Goal: Task Accomplishment & Management: Manage account settings

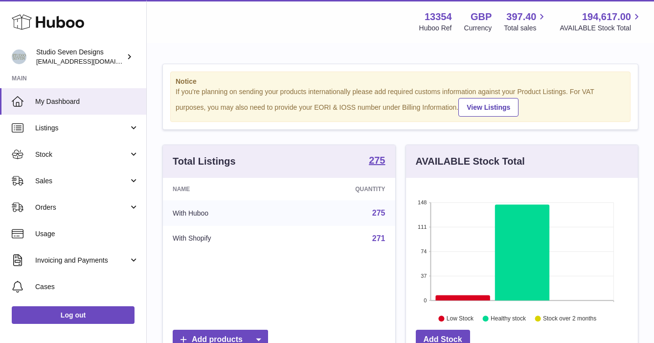
scroll to position [153, 232]
click at [57, 157] on span "Stock" at bounding box center [81, 154] width 93 height 9
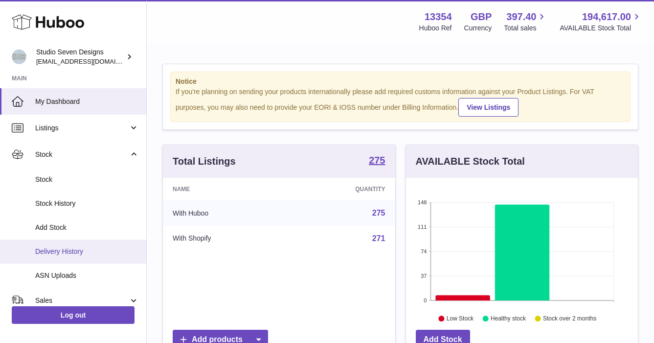
click at [64, 250] on span "Delivery History" at bounding box center [87, 251] width 104 height 9
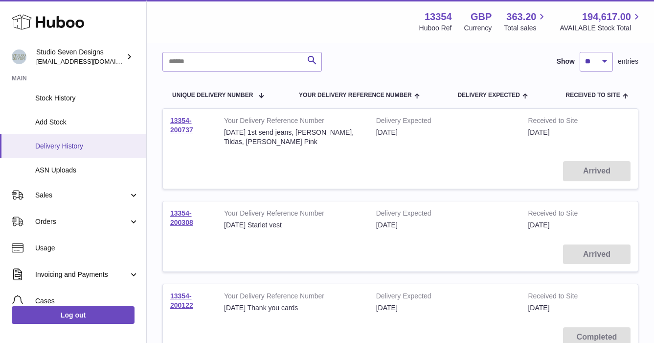
scroll to position [108, 0]
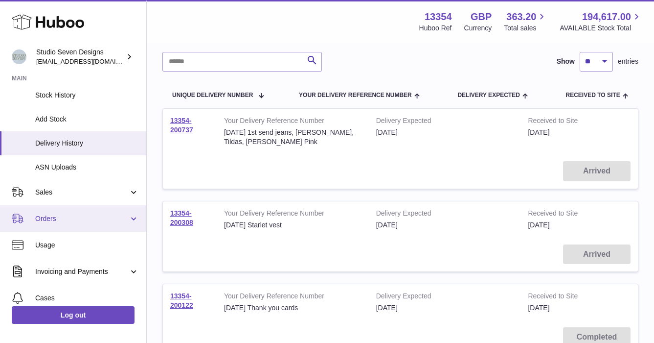
click at [57, 218] on span "Orders" at bounding box center [81, 218] width 93 height 9
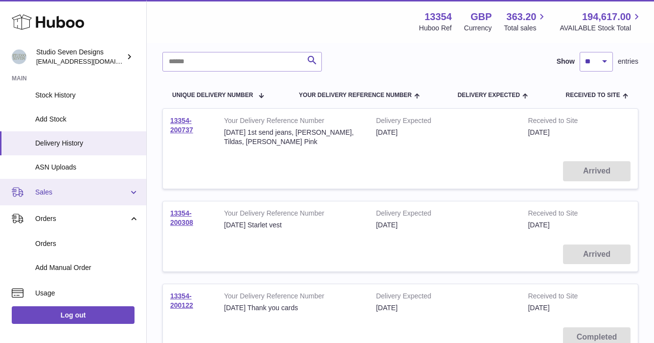
click at [54, 190] on span "Sales" at bounding box center [81, 191] width 93 height 9
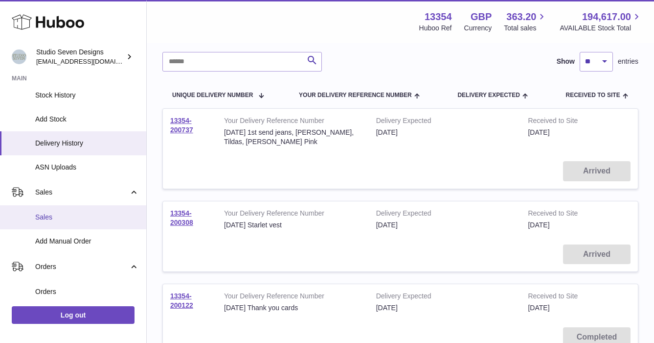
click at [53, 216] on span "Sales" at bounding box center [87, 216] width 104 height 9
click at [50, 214] on span "Sales" at bounding box center [87, 216] width 104 height 9
click at [74, 217] on span "Sales" at bounding box center [87, 216] width 104 height 9
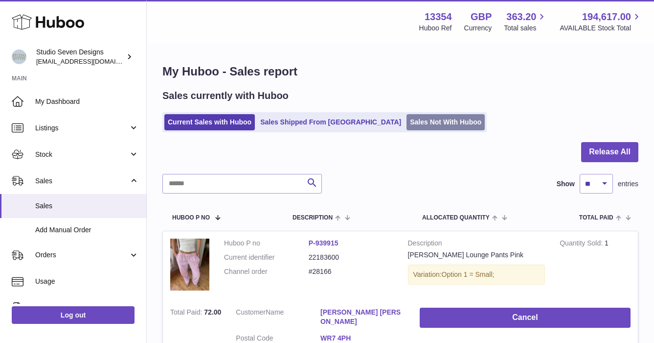
click at [407, 123] on link "Sales Not With Huboo" at bounding box center [446, 122] width 78 height 16
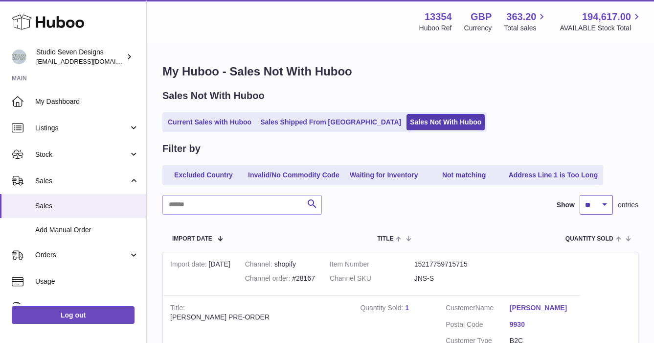
click at [608, 204] on select "** ** ** ***" at bounding box center [596, 205] width 33 height 20
select select "***"
click at [580, 195] on select "** ** ** ***" at bounding box center [596, 205] width 33 height 20
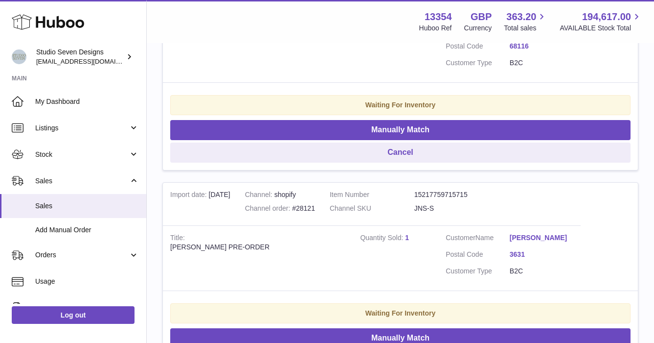
scroll to position [3703, 0]
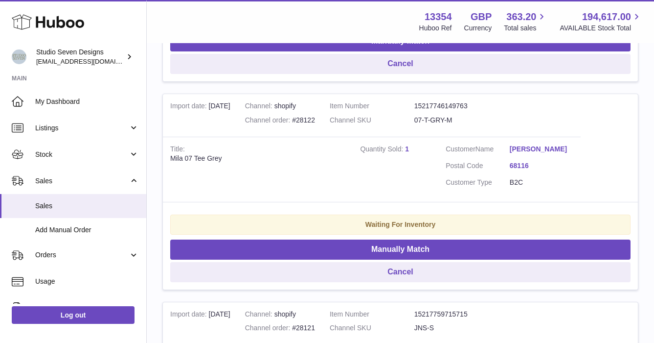
click at [576, 172] on td "Customer Name Kylie Myers Postal Code 68116 Customer Type B2C" at bounding box center [510, 169] width 142 height 65
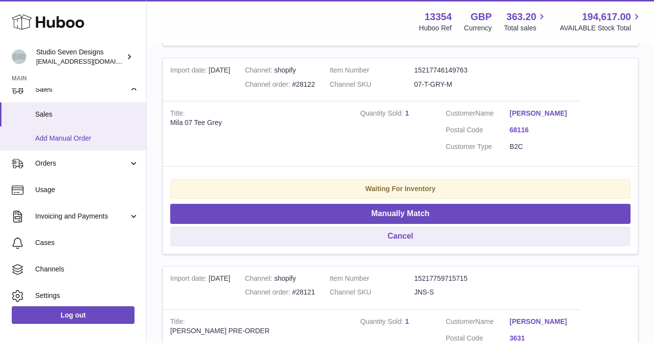
scroll to position [92, 0]
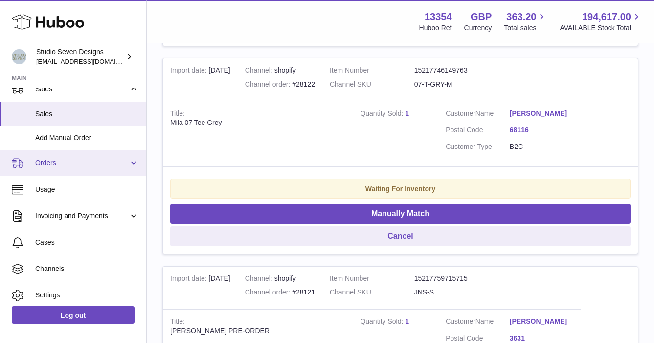
click at [72, 160] on span "Orders" at bounding box center [81, 162] width 93 height 9
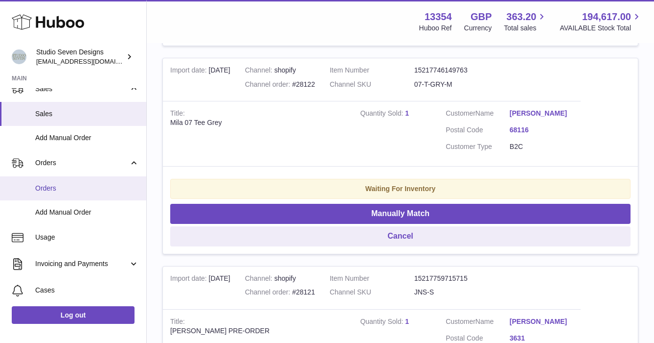
click at [53, 188] on span "Orders" at bounding box center [87, 188] width 104 height 9
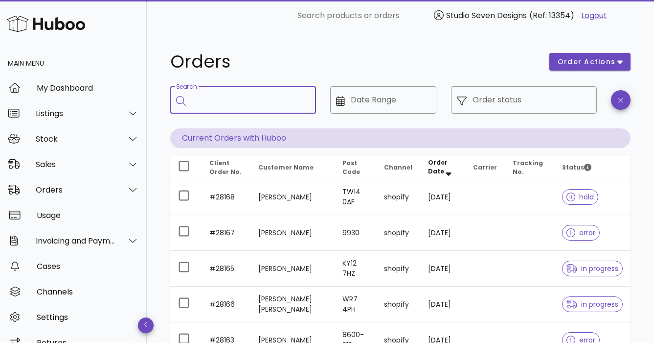
click at [225, 97] on input "Search" at bounding box center [250, 100] width 116 height 16
type input "*****"
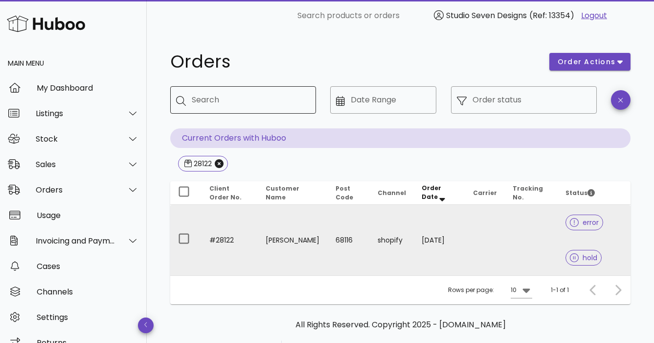
click at [521, 232] on td at bounding box center [531, 240] width 53 height 70
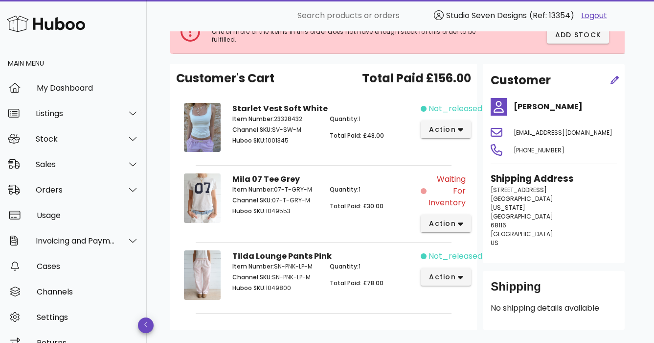
scroll to position [76, 0]
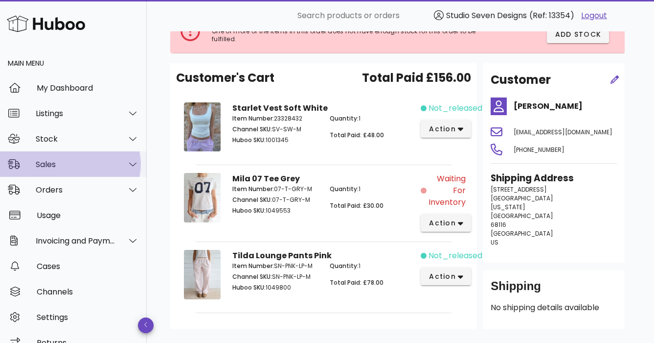
click at [50, 165] on div "Sales" at bounding box center [76, 164] width 80 height 9
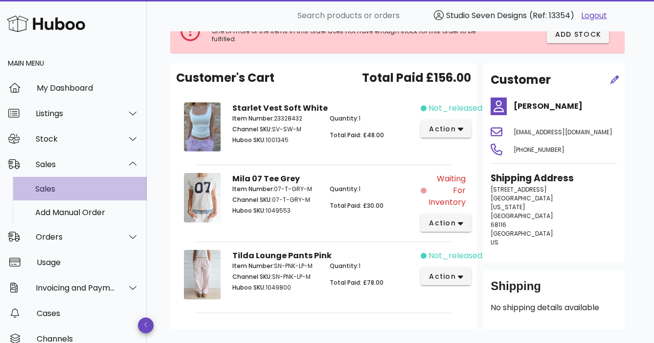
click at [46, 186] on div "Sales" at bounding box center [87, 188] width 104 height 9
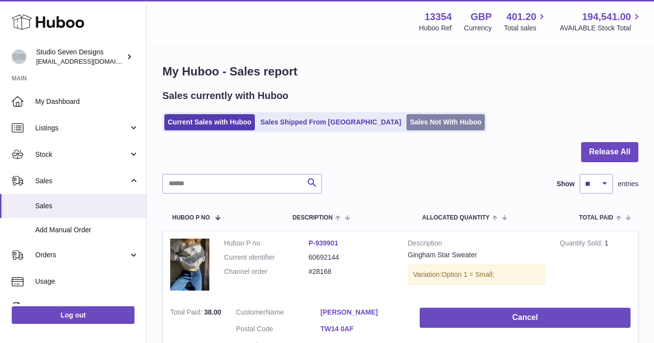
click at [407, 124] on link "Sales Not With Huboo" at bounding box center [446, 122] width 78 height 16
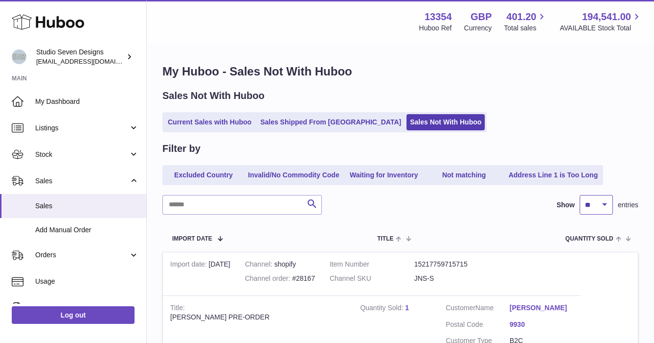
click at [606, 205] on select "** ** ** ***" at bounding box center [596, 205] width 33 height 20
select select "***"
click at [580, 195] on select "** ** ** ***" at bounding box center [596, 205] width 33 height 20
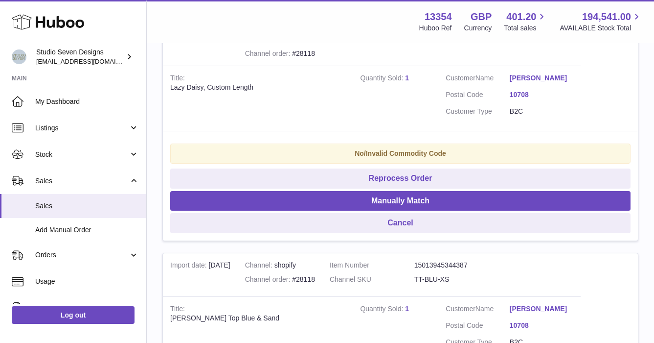
scroll to position [4603, 0]
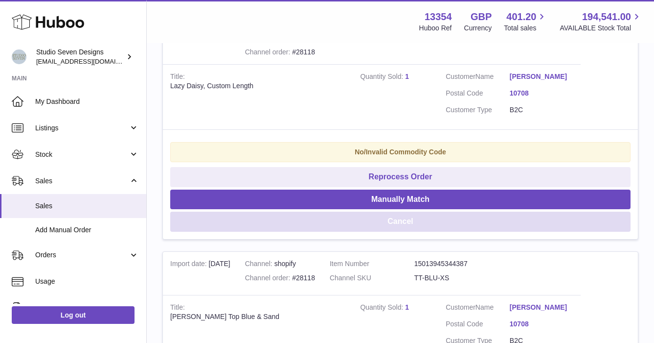
click at [403, 232] on button "Cancel" at bounding box center [400, 221] width 461 height 20
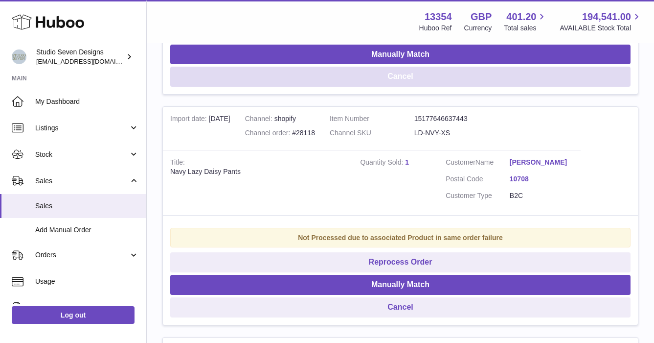
scroll to position [4753, 0]
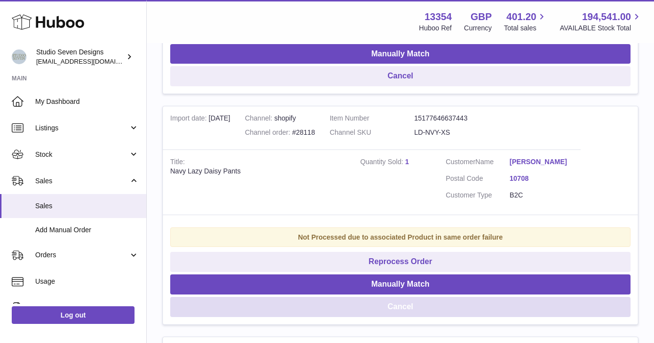
click at [406, 317] on button "Cancel" at bounding box center [400, 307] width 461 height 20
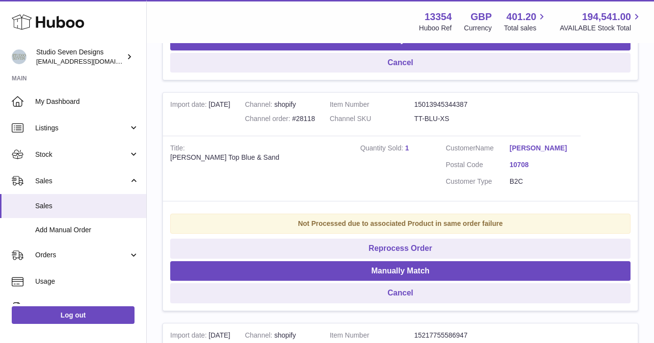
scroll to position [4534, 0]
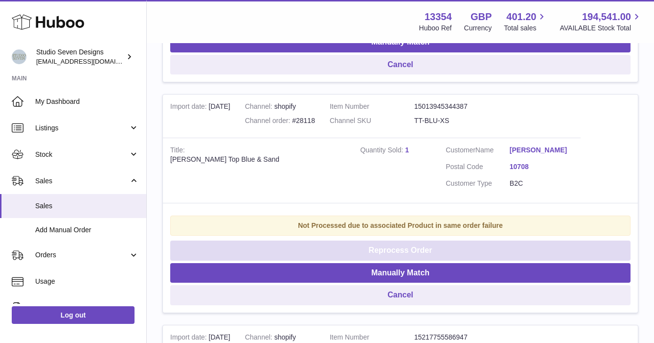
click at [406, 260] on button "Reprocess Order" at bounding box center [400, 250] width 461 height 20
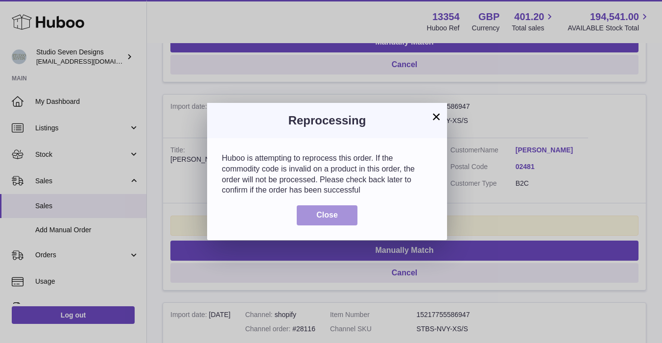
click at [336, 213] on span "Close" at bounding box center [327, 214] width 22 height 8
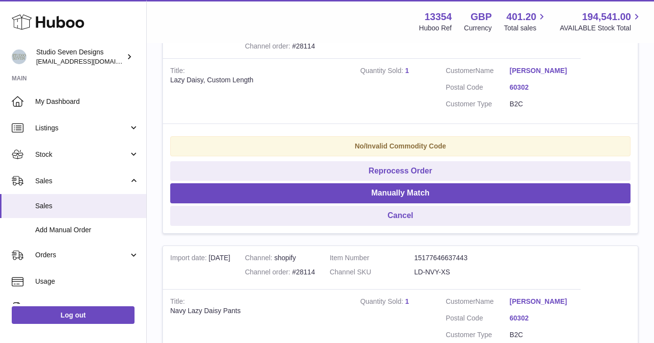
scroll to position [5029, 0]
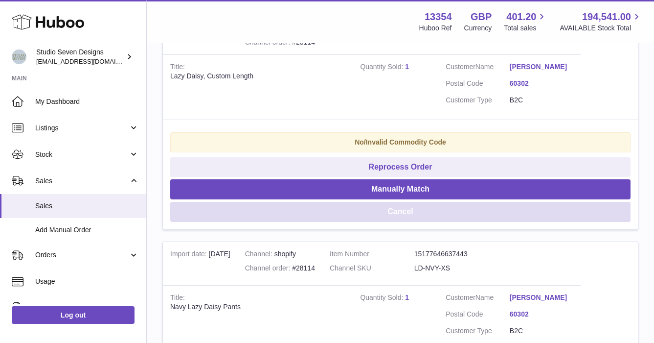
click at [402, 222] on button "Cancel" at bounding box center [400, 212] width 461 height 20
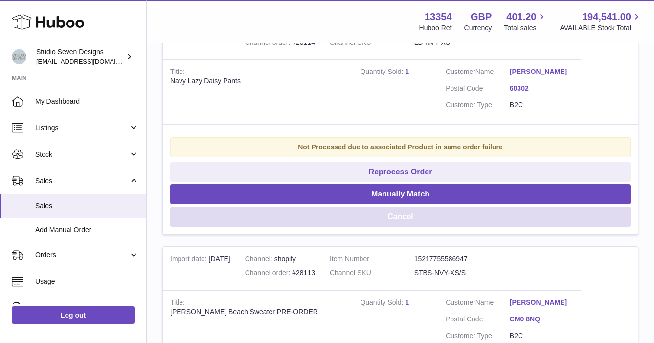
click at [402, 227] on button "Cancel" at bounding box center [400, 217] width 461 height 20
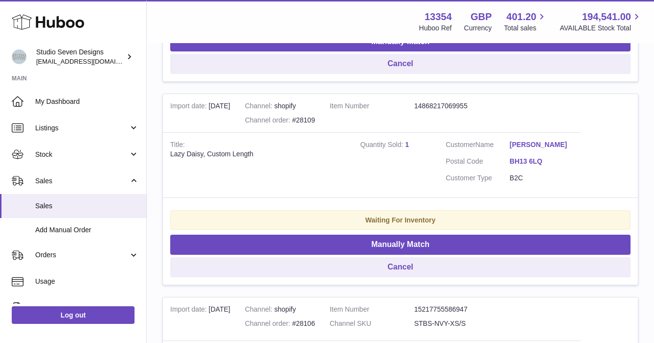
scroll to position [5574, 0]
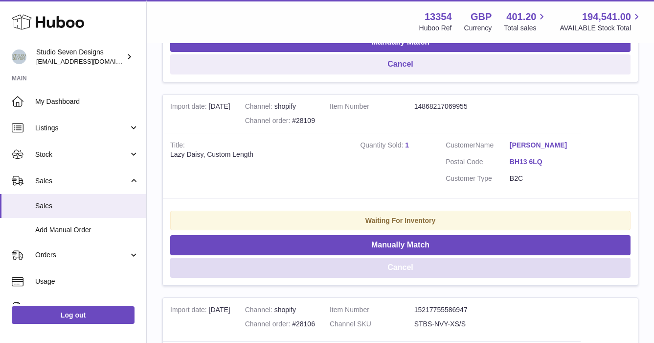
click at [404, 278] on button "Cancel" at bounding box center [400, 267] width 461 height 20
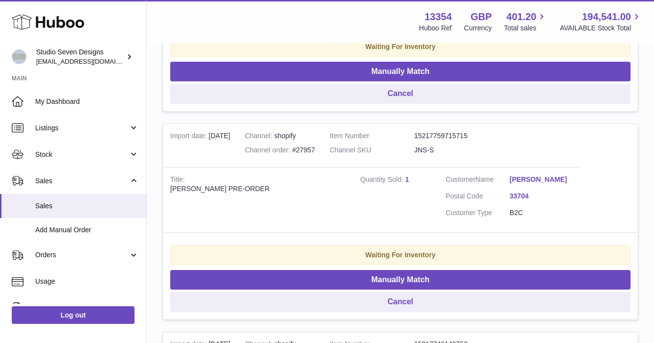
scroll to position [20544, 0]
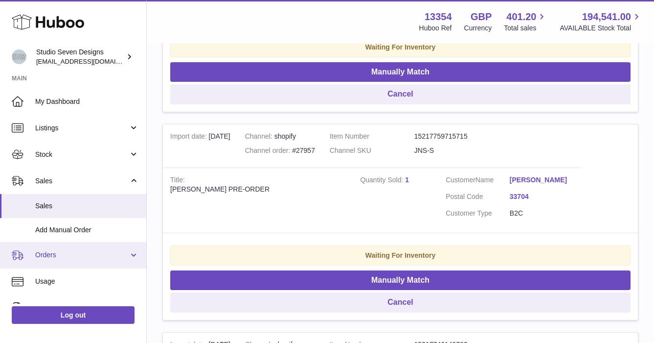
click at [68, 260] on link "Orders" at bounding box center [73, 255] width 146 height 26
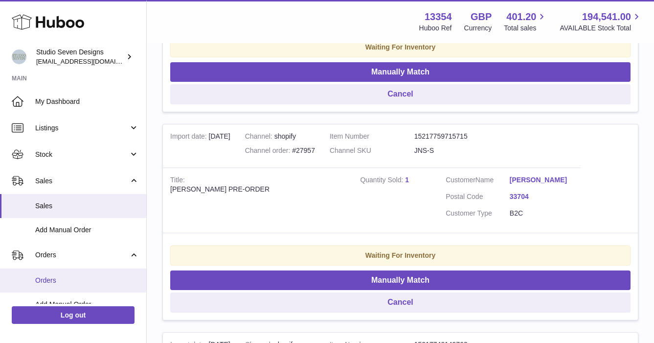
click at [57, 278] on span "Orders" at bounding box center [87, 280] width 104 height 9
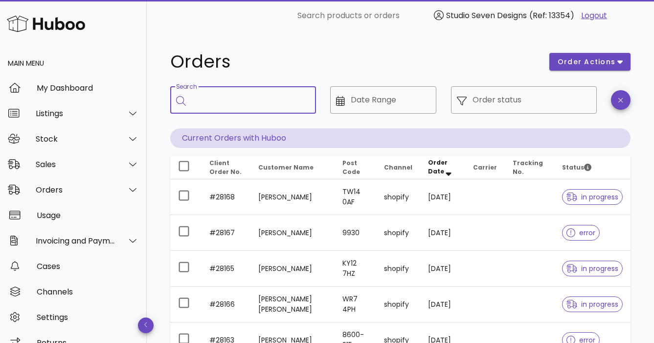
click at [228, 99] on input "Search" at bounding box center [250, 100] width 116 height 16
type input "*****"
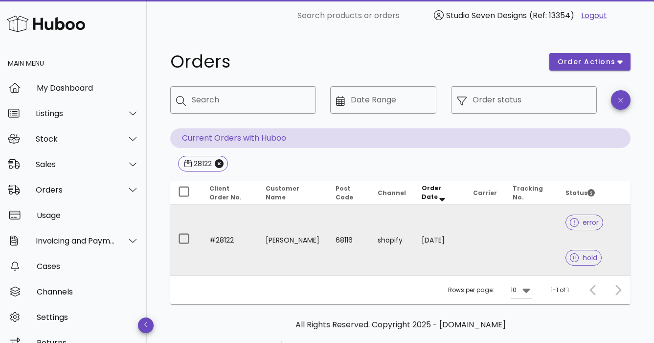
click at [508, 244] on td at bounding box center [531, 240] width 53 height 70
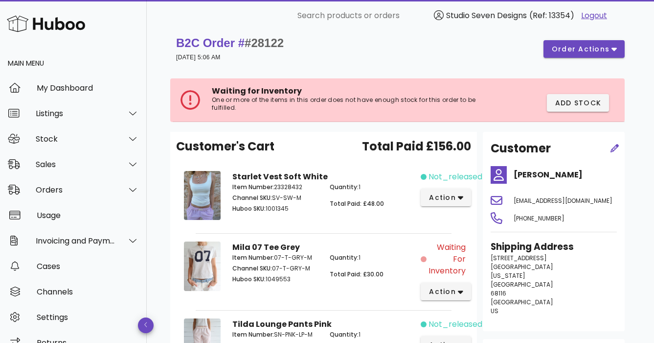
scroll to position [13, 0]
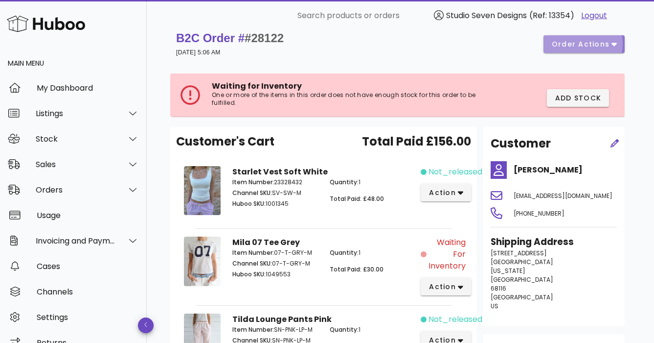
click at [616, 40] on icon "button" at bounding box center [614, 44] width 5 height 9
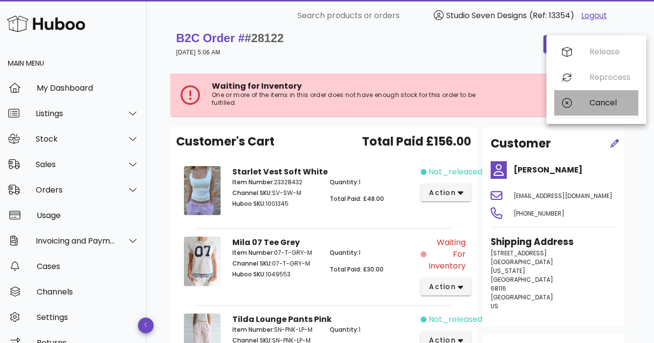
click at [609, 101] on div "Cancel" at bounding box center [610, 102] width 41 height 9
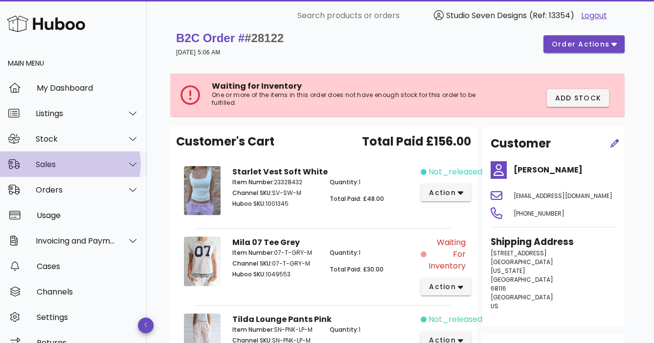
click at [68, 170] on div "Sales" at bounding box center [73, 163] width 147 height 25
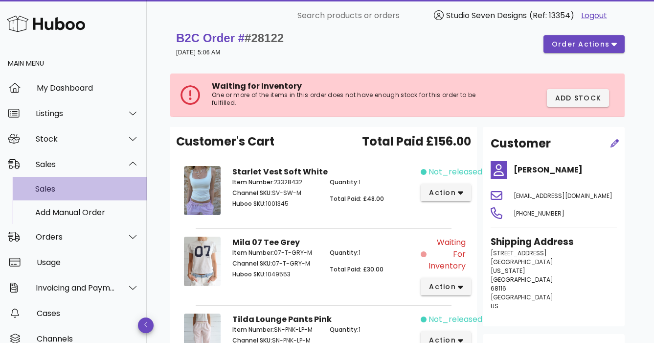
click at [62, 187] on div "Sales" at bounding box center [87, 188] width 104 height 9
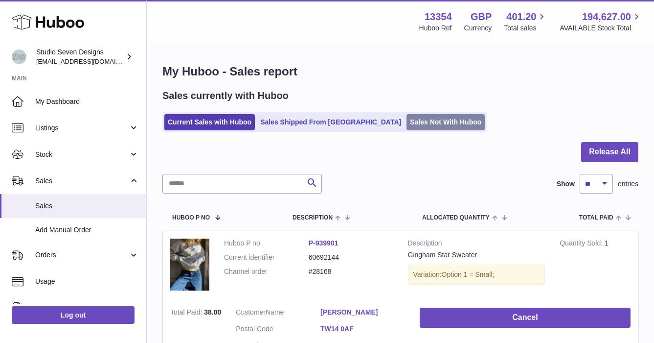
click at [407, 123] on link "Sales Not With Huboo" at bounding box center [446, 122] width 78 height 16
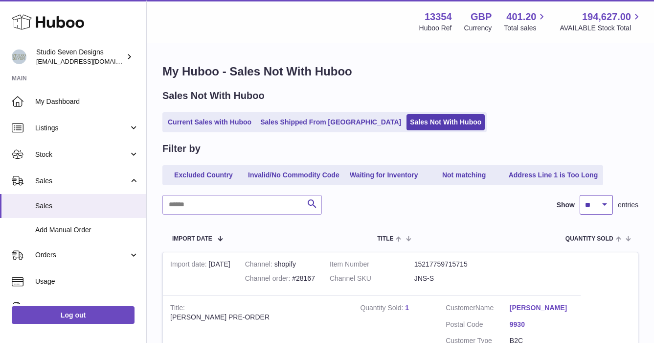
click at [608, 204] on select "** ** ** ***" at bounding box center [596, 205] width 33 height 20
select select "***"
click at [580, 195] on select "** ** ** ***" at bounding box center [596, 205] width 33 height 20
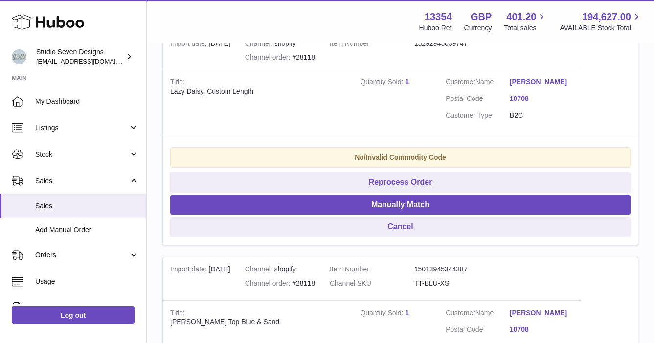
scroll to position [4390, 0]
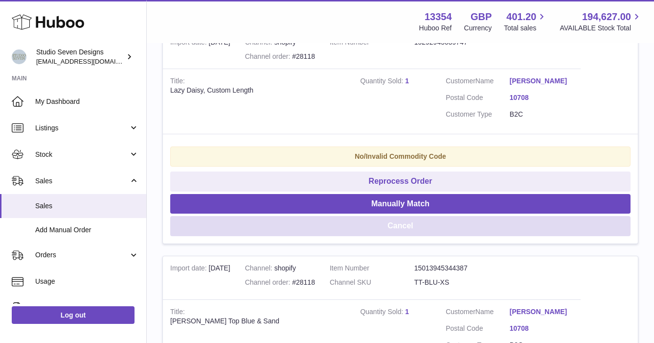
click at [403, 236] on button "Cancel" at bounding box center [400, 226] width 461 height 20
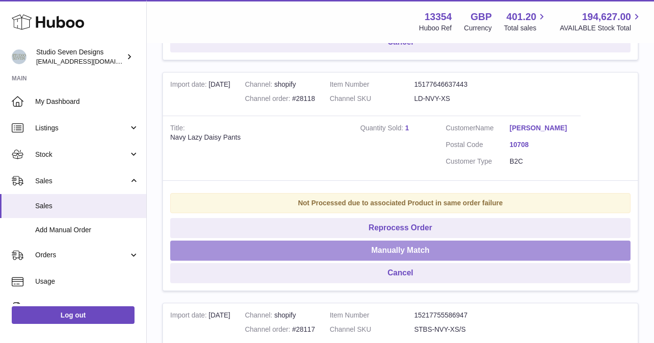
scroll to position [4804, 0]
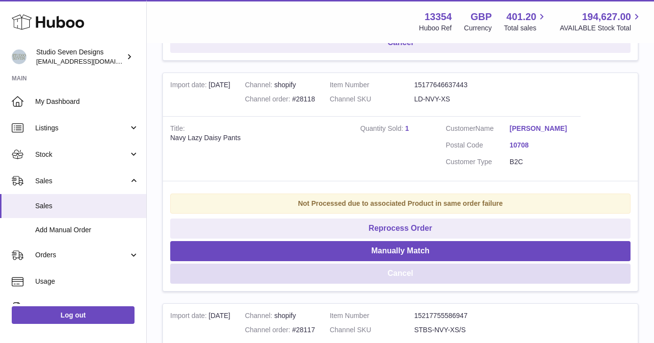
click at [402, 283] on button "Cancel" at bounding box center [400, 273] width 461 height 20
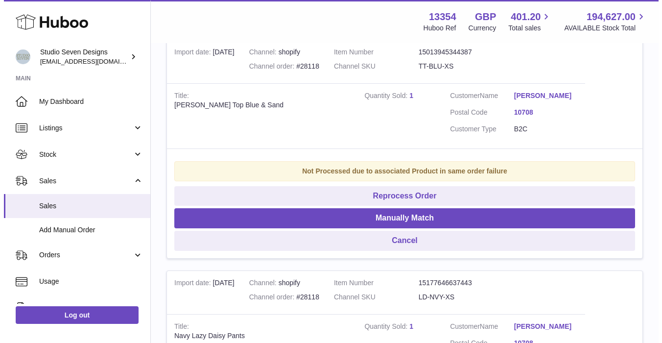
scroll to position [4603, 0]
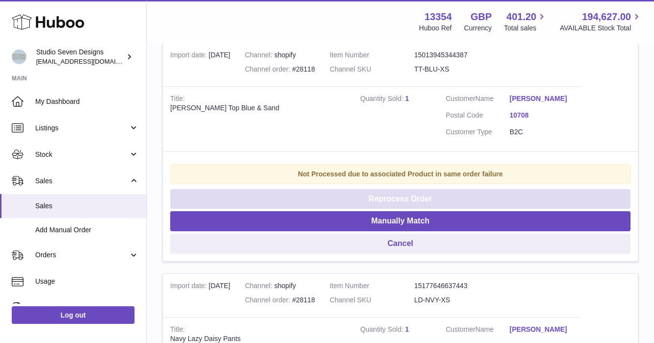
click at [402, 209] on button "Reprocess Order" at bounding box center [400, 199] width 461 height 20
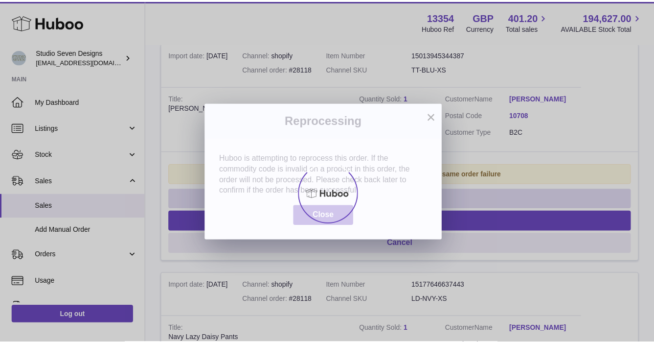
scroll to position [4595, 0]
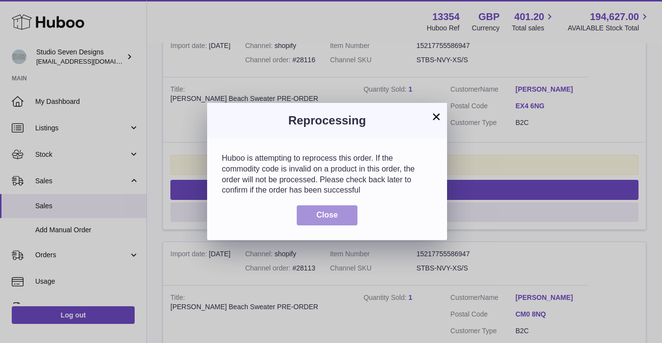
click at [334, 213] on span "Close" at bounding box center [327, 214] width 22 height 8
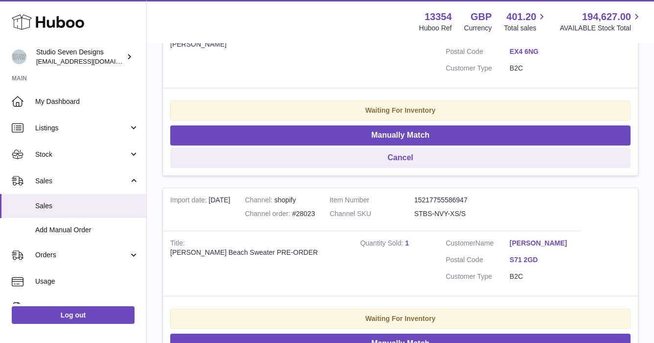
scroll to position [12991, 0]
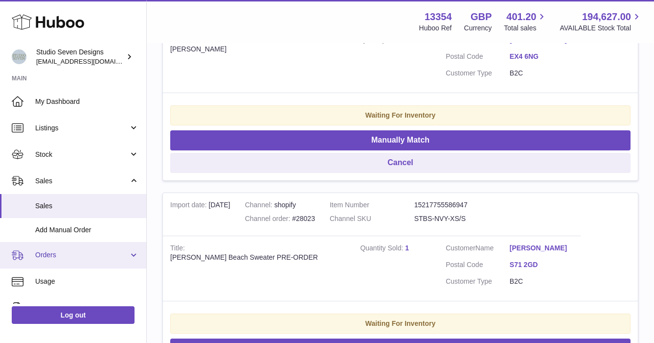
click at [48, 254] on span "Orders" at bounding box center [81, 254] width 93 height 9
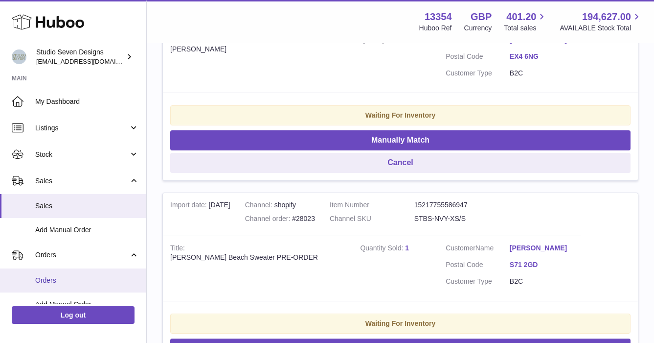
click at [51, 283] on span "Orders" at bounding box center [87, 280] width 104 height 9
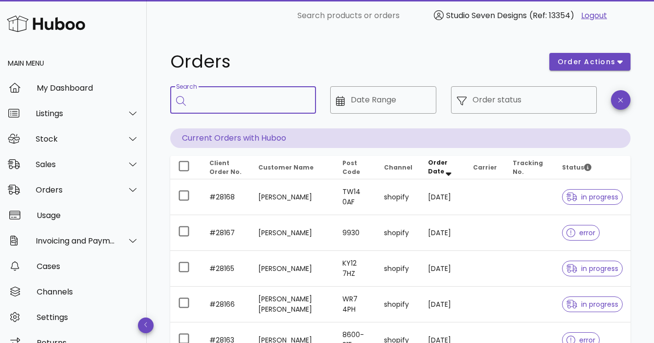
click at [219, 100] on input "Search" at bounding box center [250, 100] width 116 height 16
type input "*****"
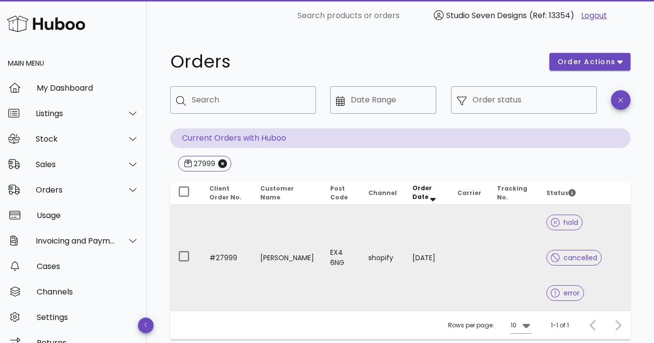
click at [496, 254] on td at bounding box center [513, 258] width 49 height 106
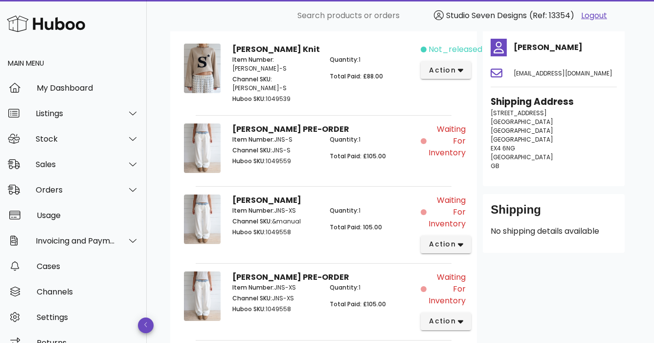
scroll to position [136, 0]
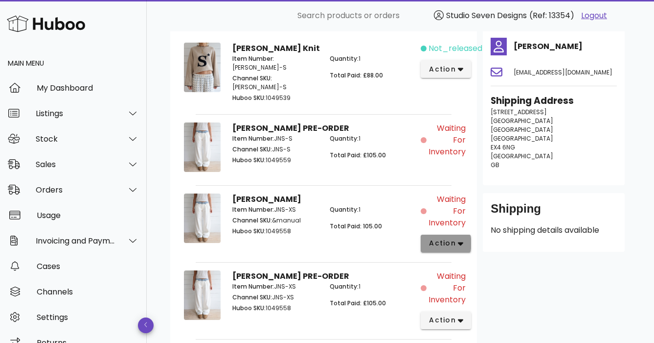
click at [461, 239] on icon "button" at bounding box center [460, 243] width 5 height 9
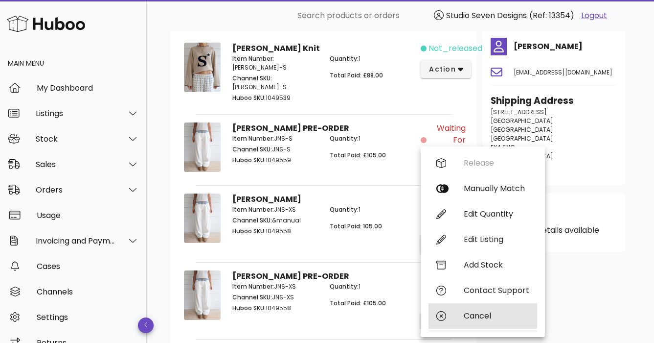
click at [483, 314] on div "Cancel" at bounding box center [497, 315] width 66 height 9
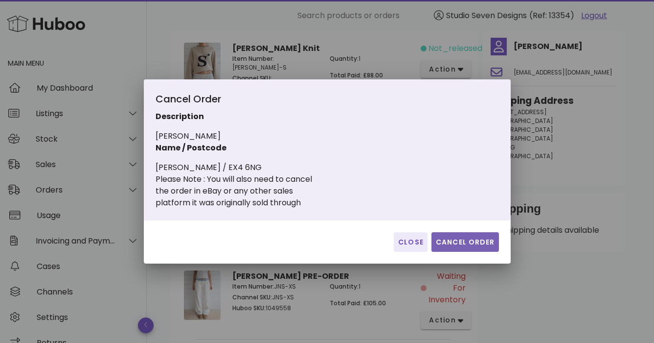
click at [479, 242] on span "Cancel Order" at bounding box center [466, 242] width 60 height 10
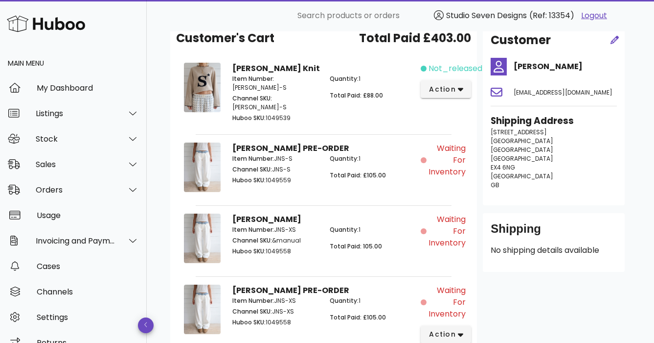
scroll to position [0, 0]
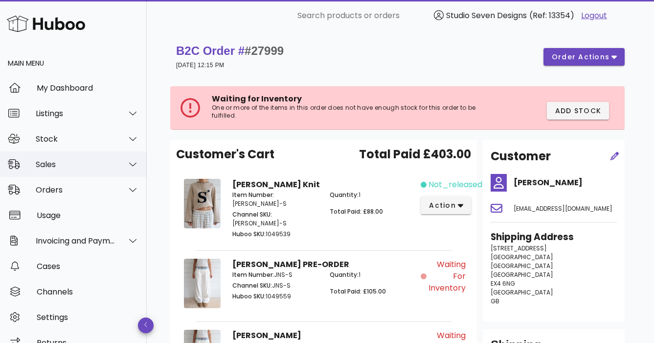
click at [53, 160] on div "Sales" at bounding box center [76, 164] width 80 height 9
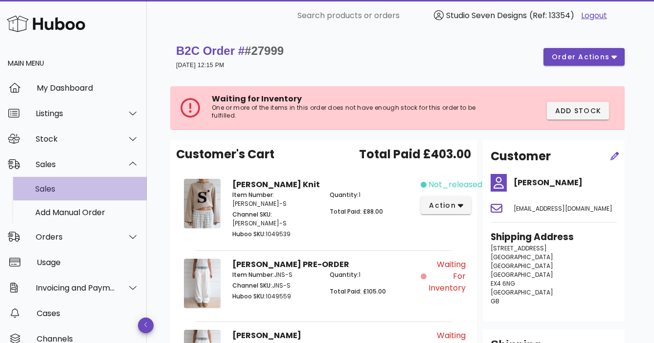
click at [56, 188] on div "Sales" at bounding box center [87, 188] width 104 height 9
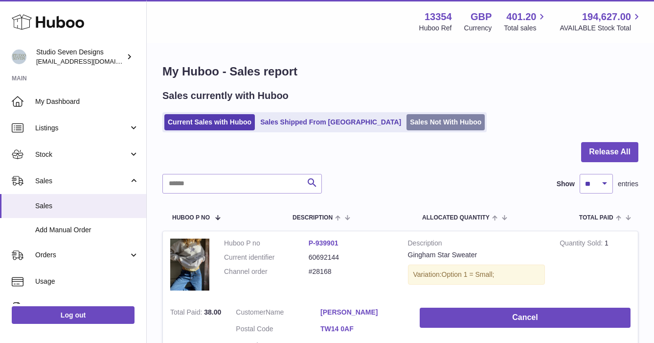
click at [407, 123] on link "Sales Not With Huboo" at bounding box center [446, 122] width 78 height 16
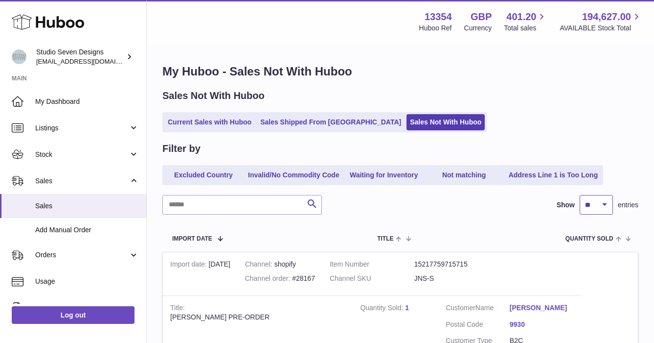
click at [604, 202] on select "** ** ** ***" at bounding box center [596, 205] width 33 height 20
select select "***"
click at [580, 195] on select "** ** ** ***" at bounding box center [596, 205] width 33 height 20
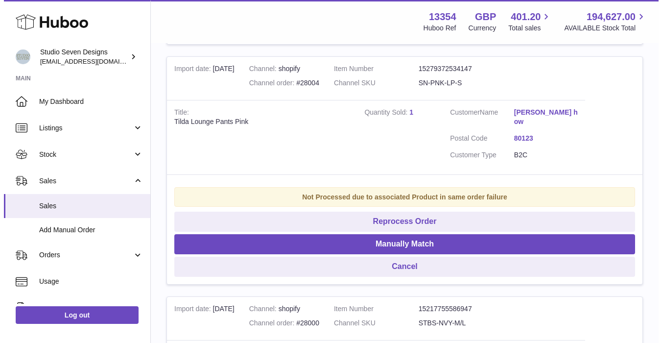
scroll to position [14379, 0]
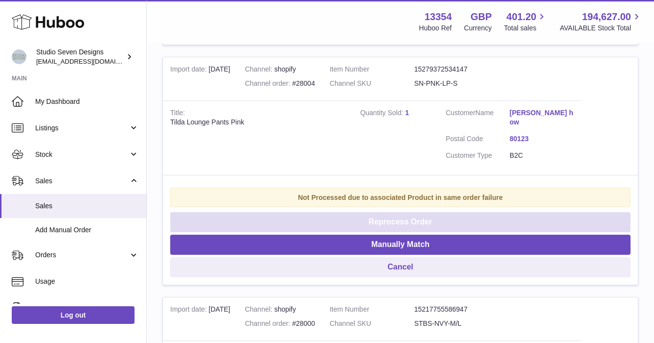
click at [424, 232] on button "Reprocess Order" at bounding box center [400, 222] width 461 height 20
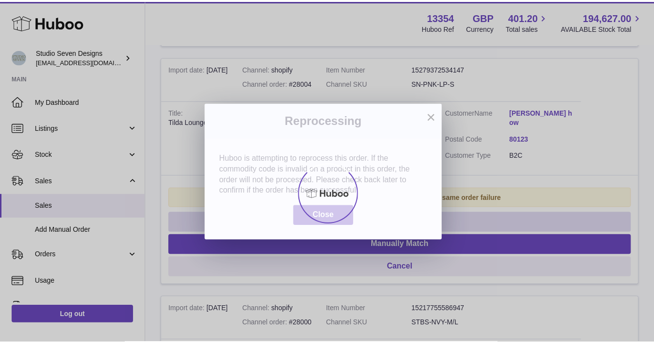
scroll to position [14441, 0]
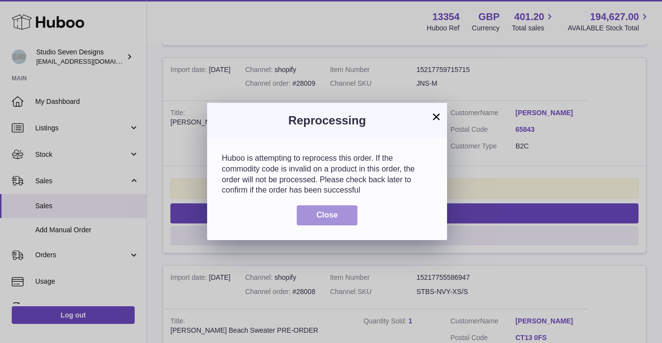
click at [338, 212] on button "Close" at bounding box center [327, 215] width 61 height 20
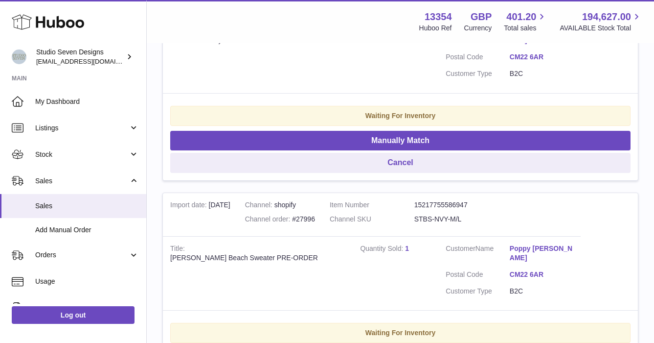
scroll to position [15356, 0]
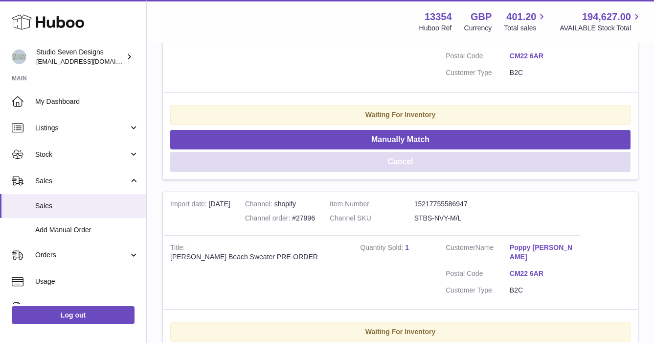
click at [403, 172] on button "Cancel" at bounding box center [400, 162] width 461 height 20
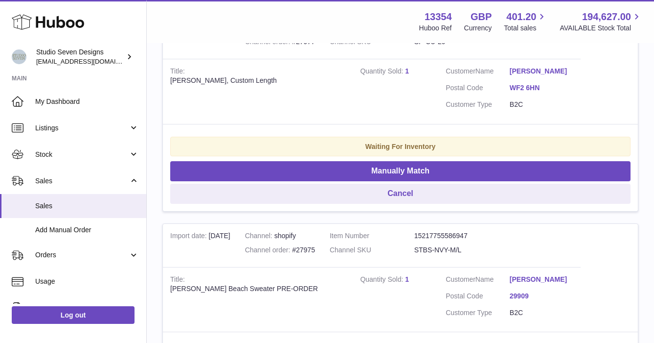
scroll to position [17049, 0]
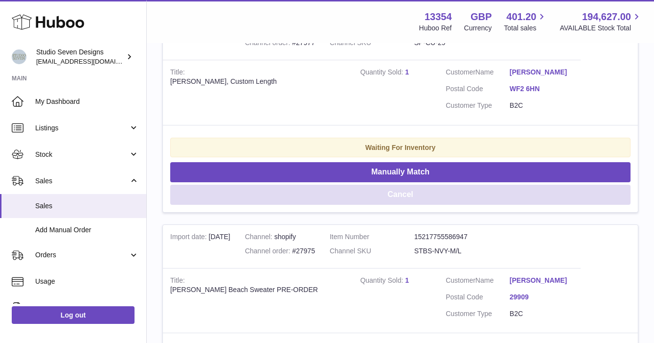
click at [425, 205] on button "Cancel" at bounding box center [400, 195] width 461 height 20
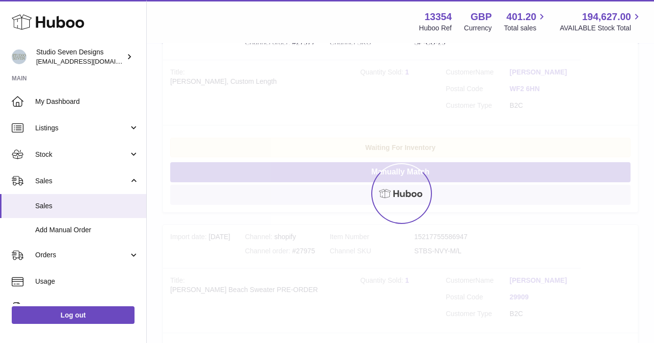
scroll to position [16987, 0]
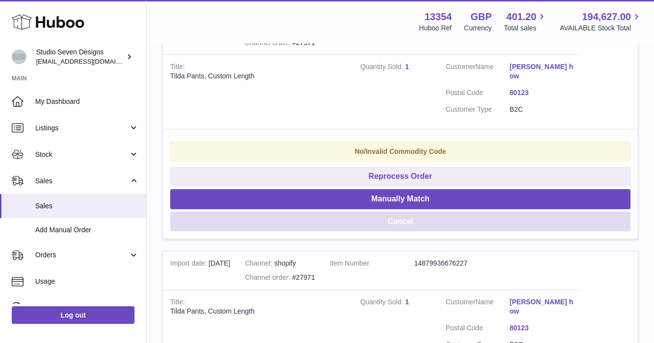
click at [412, 232] on button "Cancel" at bounding box center [400, 221] width 461 height 20
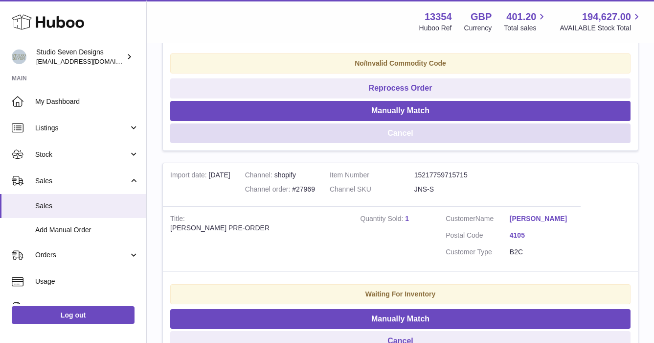
scroll to position [17076, 0]
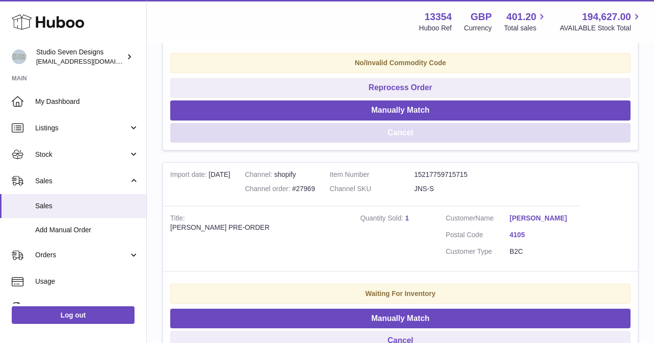
click at [411, 143] on button "Cancel" at bounding box center [400, 133] width 461 height 20
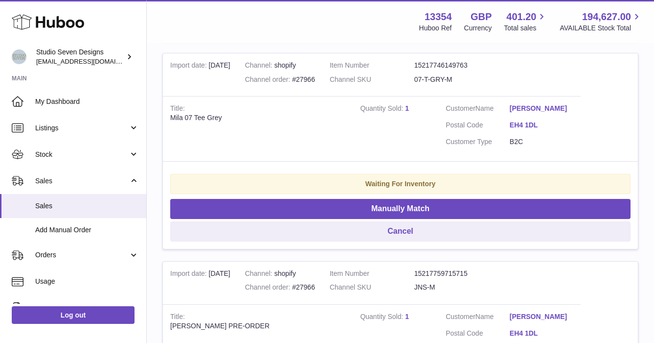
scroll to position [17148, 0]
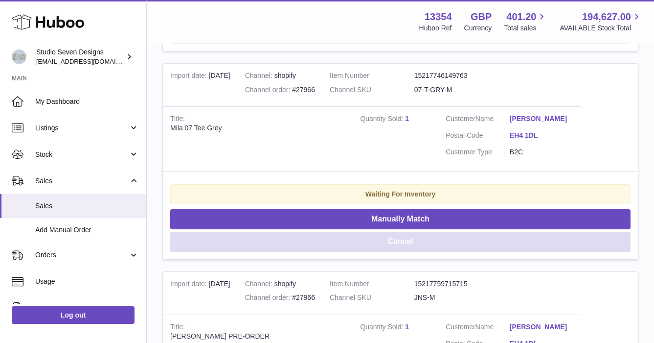
click at [400, 252] on button "Cancel" at bounding box center [400, 242] width 461 height 20
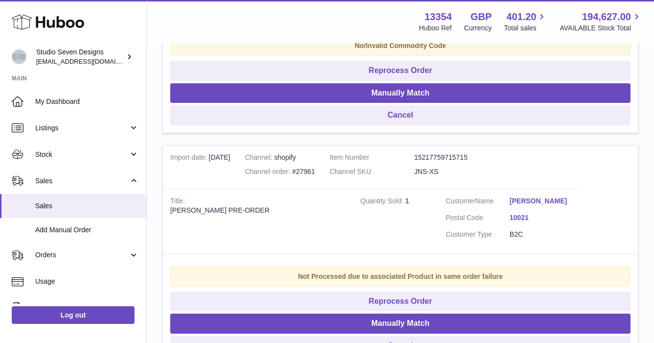
scroll to position [17708, 0]
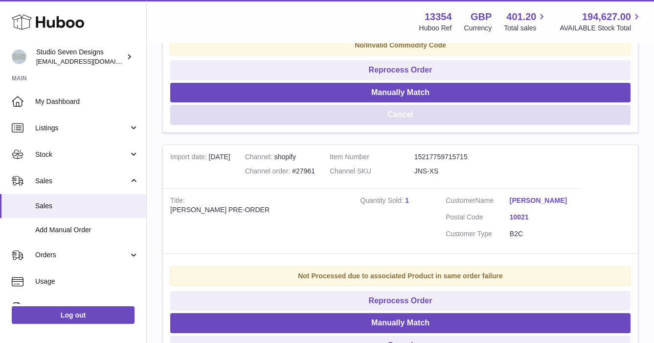
click at [403, 125] on button "Cancel" at bounding box center [400, 115] width 461 height 20
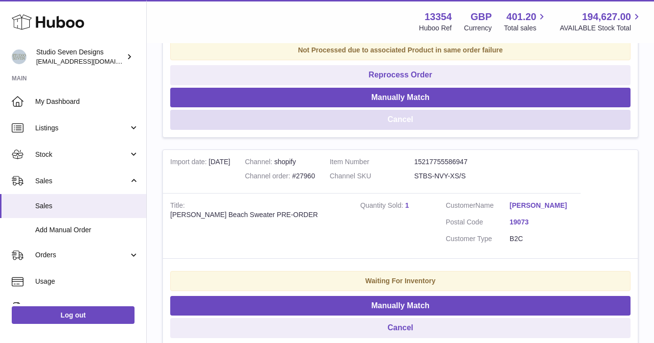
click at [403, 130] on button "Cancel" at bounding box center [400, 120] width 461 height 20
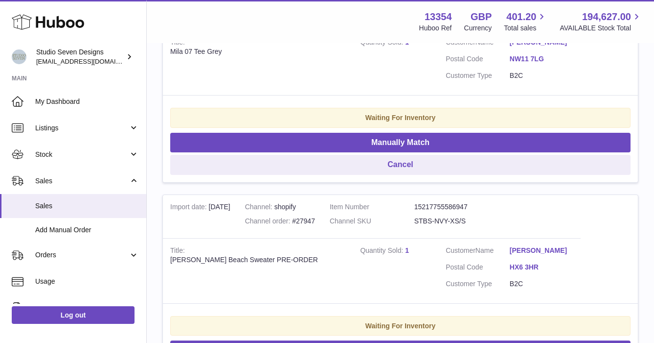
scroll to position [18679, 0]
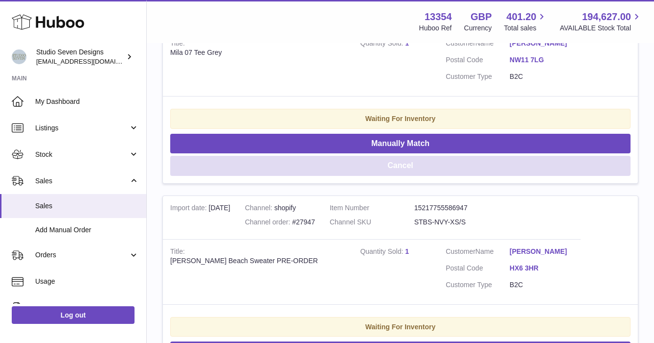
click at [412, 176] on button "Cancel" at bounding box center [400, 166] width 461 height 20
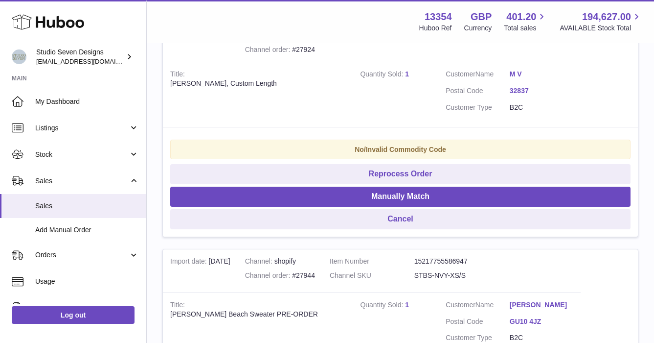
scroll to position [18853, 0]
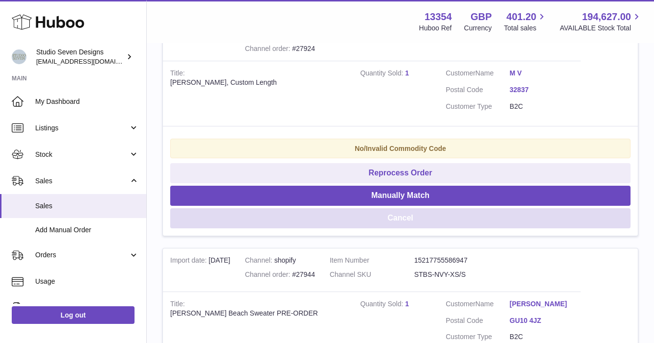
click at [417, 228] on button "Cancel" at bounding box center [400, 218] width 461 height 20
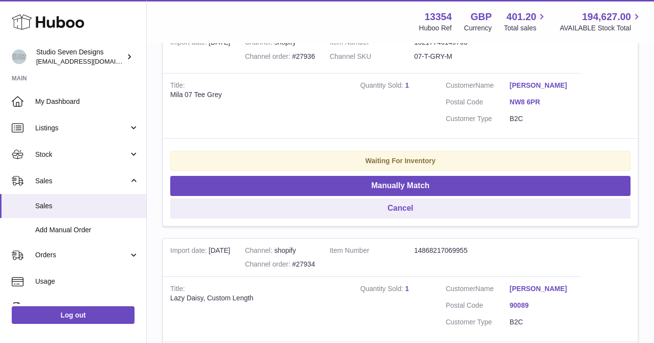
scroll to position [20155, 0]
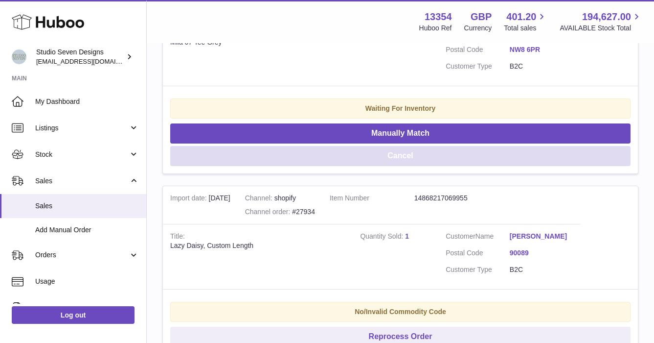
click at [424, 166] on button "Cancel" at bounding box center [400, 156] width 461 height 20
click at [404, 166] on button "Cancel" at bounding box center [400, 156] width 461 height 20
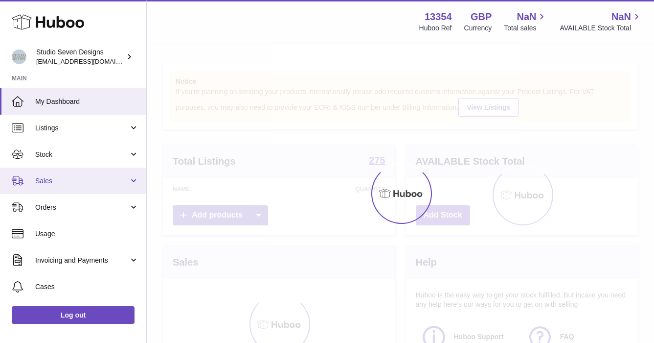
click at [45, 183] on span "Sales" at bounding box center [81, 180] width 93 height 9
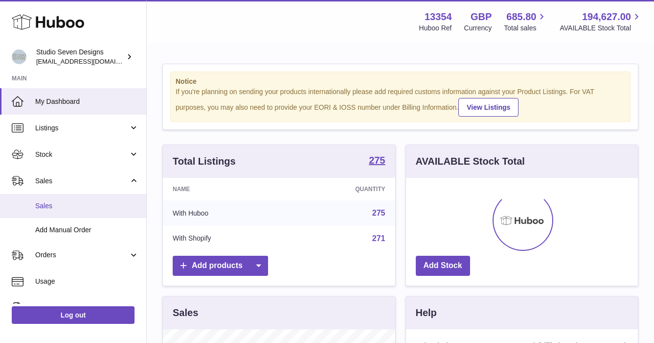
scroll to position [153, 232]
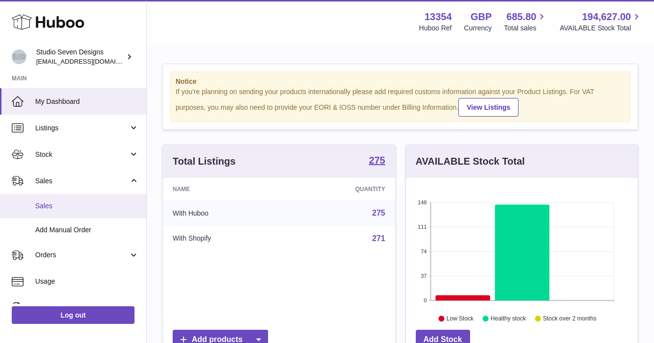
click at [46, 207] on span "Sales" at bounding box center [87, 205] width 104 height 9
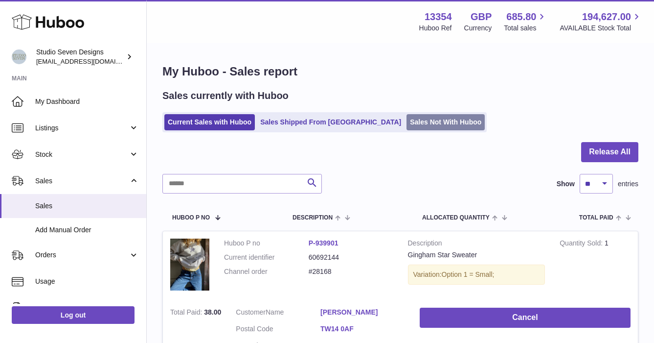
click at [407, 124] on link "Sales Not With Huboo" at bounding box center [446, 122] width 78 height 16
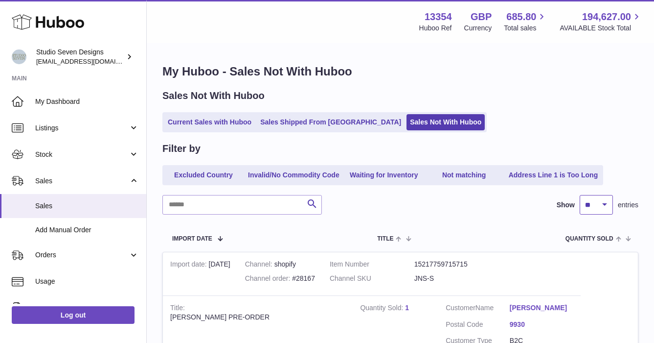
click at [602, 203] on select "** ** ** ***" at bounding box center [596, 205] width 33 height 20
select select "***"
click at [580, 195] on select "** ** ** ***" at bounding box center [596, 205] width 33 height 20
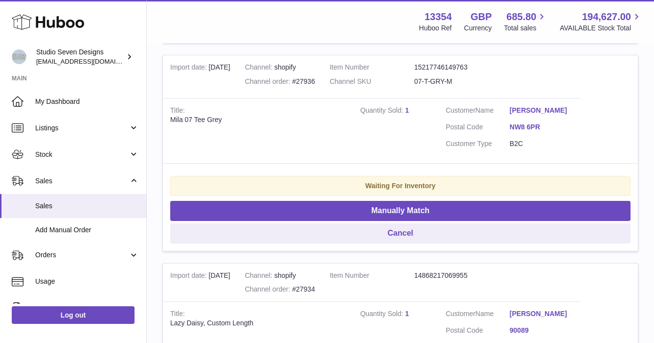
scroll to position [20078, 0]
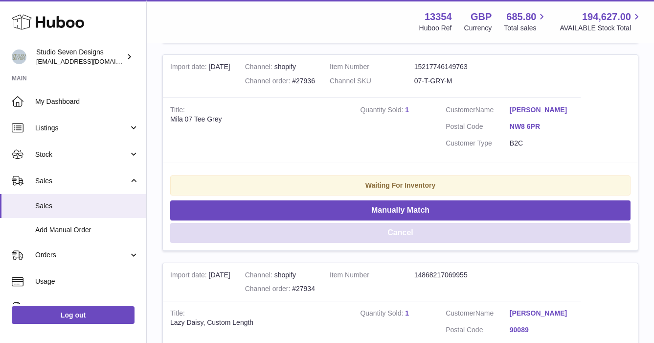
click at [460, 243] on button "Cancel" at bounding box center [400, 233] width 461 height 20
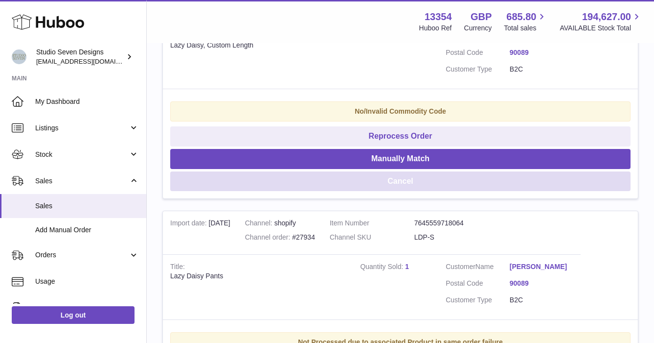
scroll to position [20145, 0]
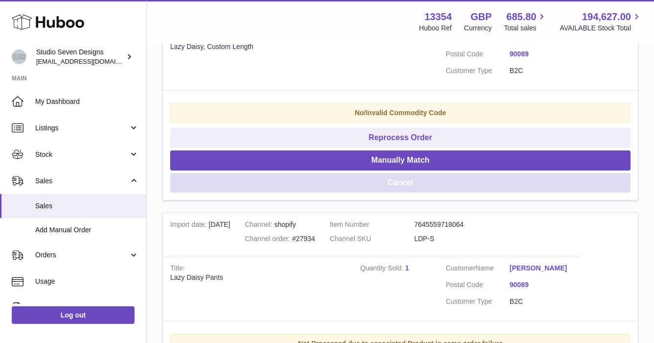
click at [448, 193] on button "Cancel" at bounding box center [400, 183] width 461 height 20
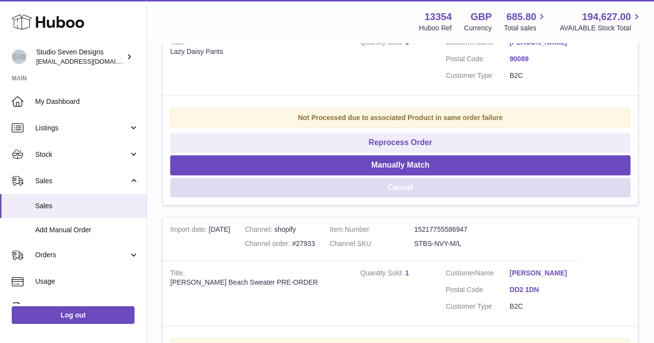
click at [448, 198] on button "Cancel" at bounding box center [400, 188] width 461 height 20
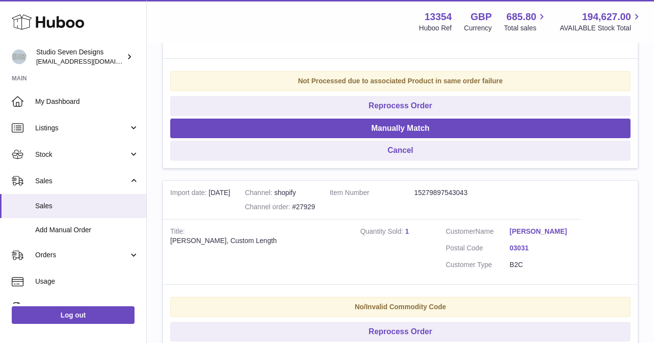
scroll to position [20598, 0]
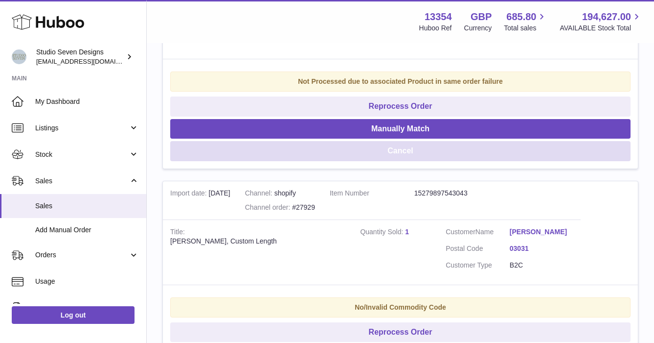
click at [430, 161] on button "Cancel" at bounding box center [400, 151] width 461 height 20
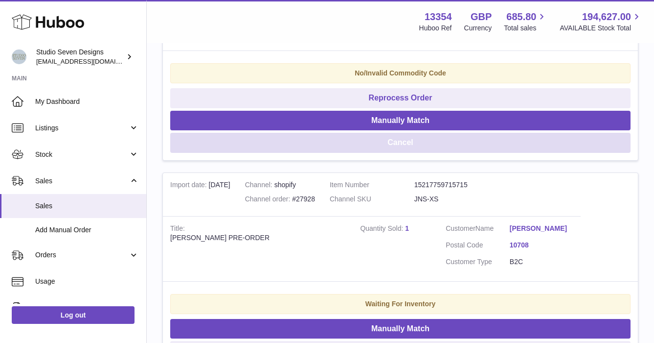
scroll to position [20588, 0]
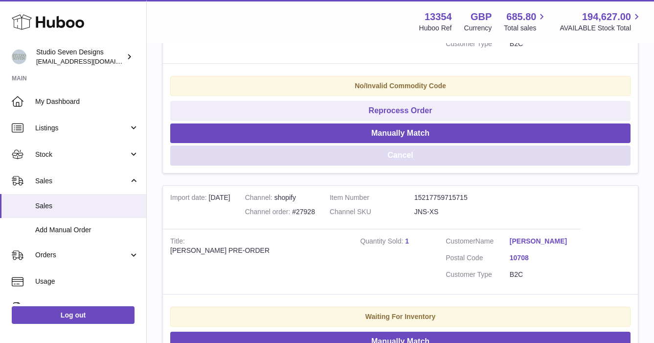
click at [403, 165] on button "Cancel" at bounding box center [400, 155] width 461 height 20
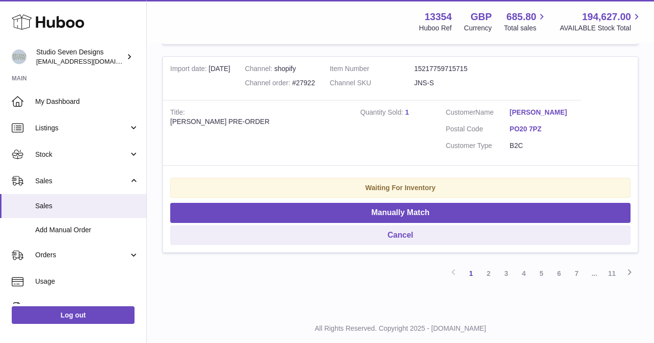
scroll to position [20998, 0]
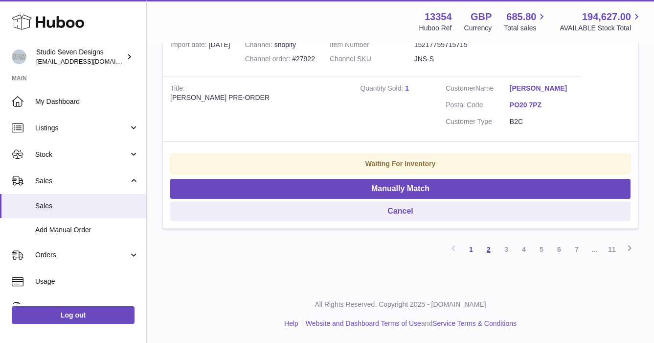
click at [487, 250] on link "2" at bounding box center [489, 249] width 18 height 18
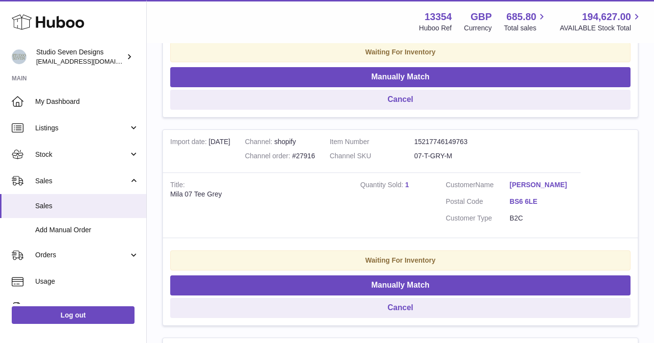
scroll to position [538, 0]
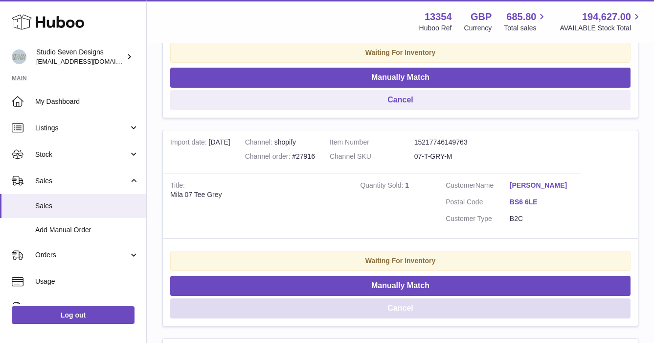
click at [425, 308] on button "Cancel" at bounding box center [400, 308] width 461 height 20
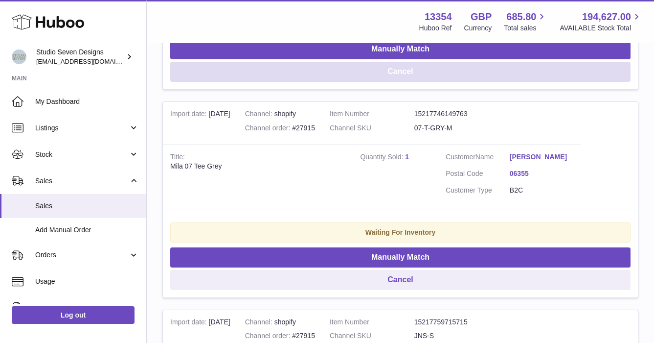
scroll to position [777, 0]
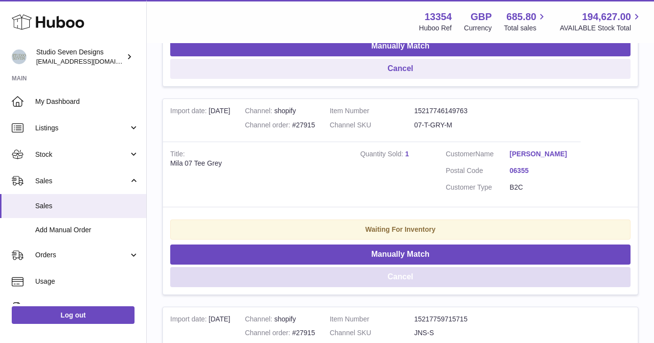
click at [410, 275] on button "Cancel" at bounding box center [400, 277] width 461 height 20
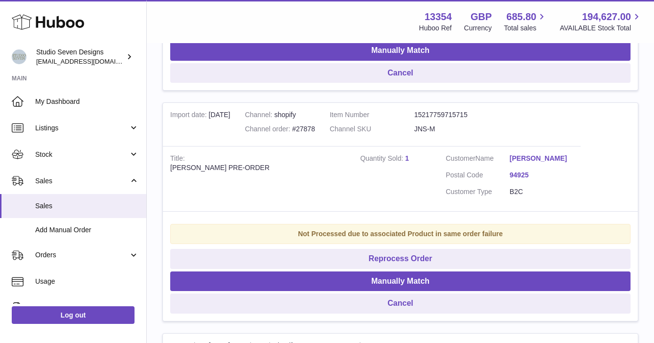
scroll to position [4322, 0]
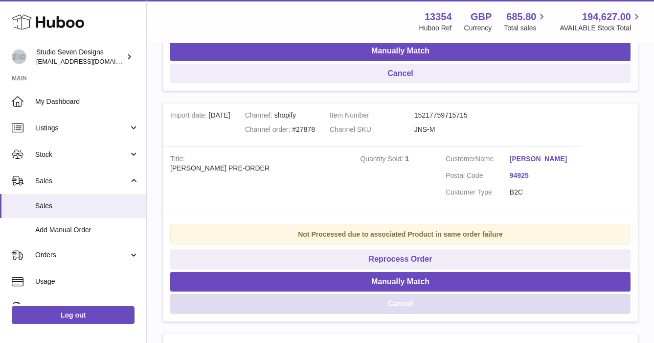
click at [428, 297] on button "Cancel" at bounding box center [400, 304] width 461 height 20
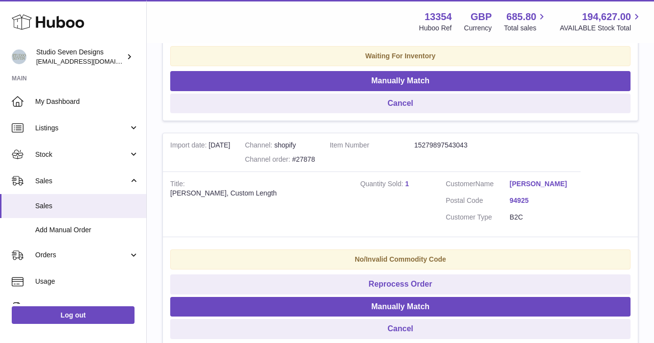
scroll to position [3880, 0]
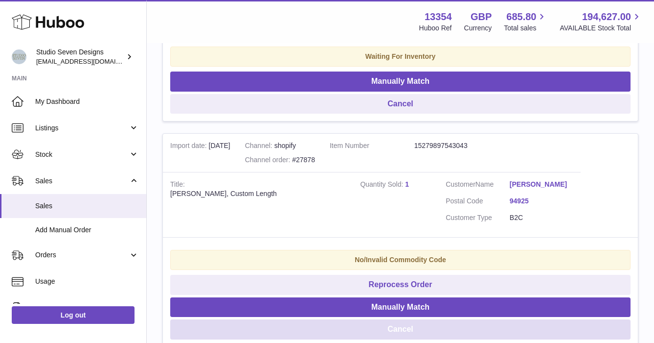
click at [405, 319] on button "Cancel" at bounding box center [400, 329] width 461 height 20
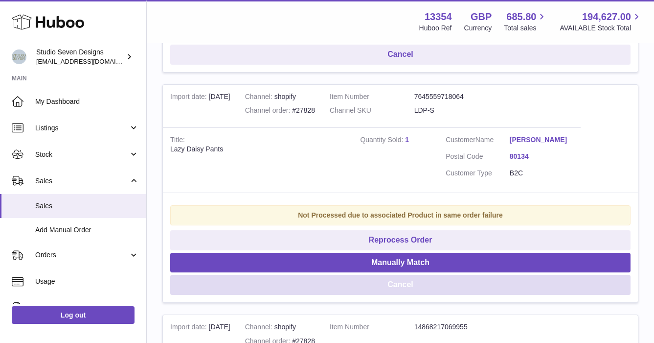
scroll to position [9874, 0]
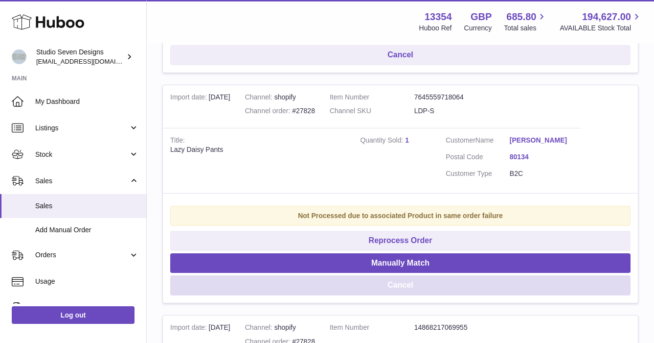
click at [400, 276] on button "Cancel" at bounding box center [400, 285] width 461 height 20
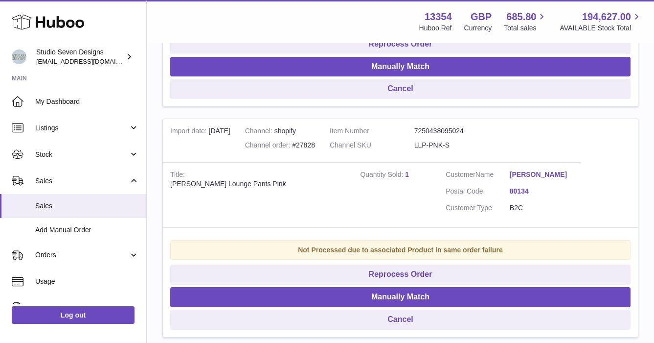
scroll to position [9171, 0]
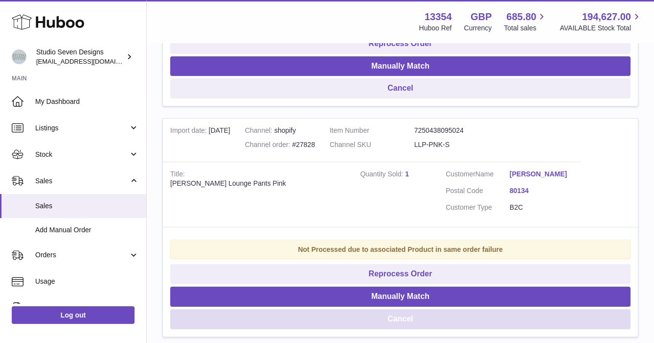
click at [404, 309] on button "Cancel" at bounding box center [400, 319] width 461 height 20
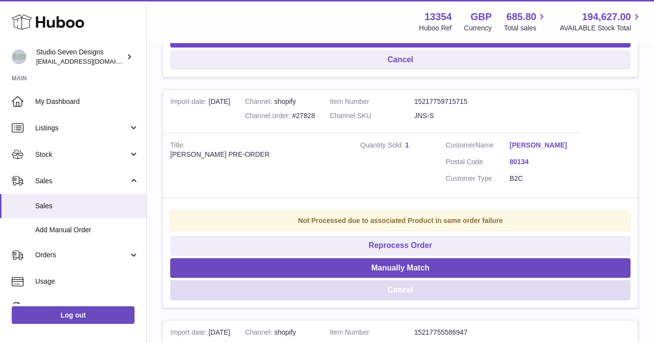
scroll to position [8965, 0]
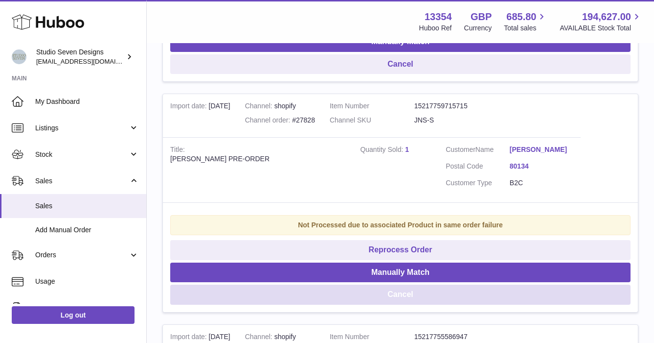
click at [418, 284] on button "Cancel" at bounding box center [400, 294] width 461 height 20
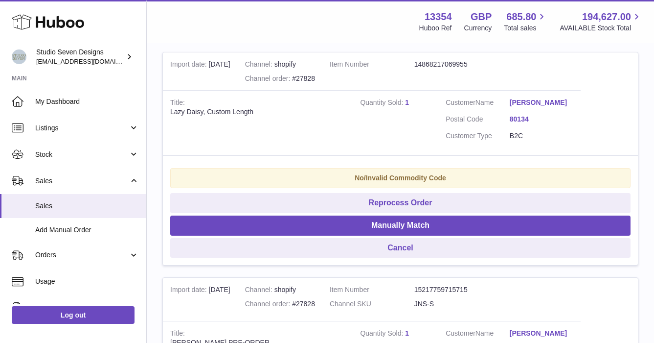
scroll to position [8779, 0]
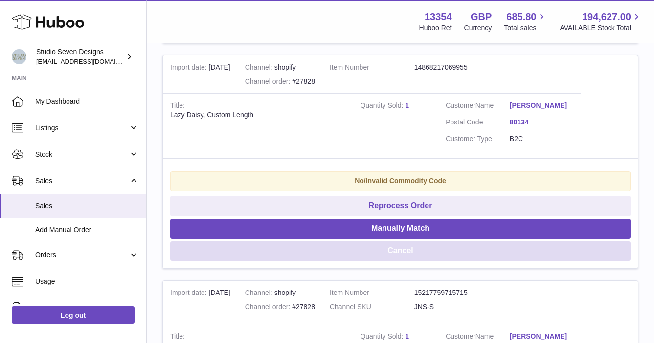
click at [411, 241] on button "Cancel" at bounding box center [400, 251] width 461 height 20
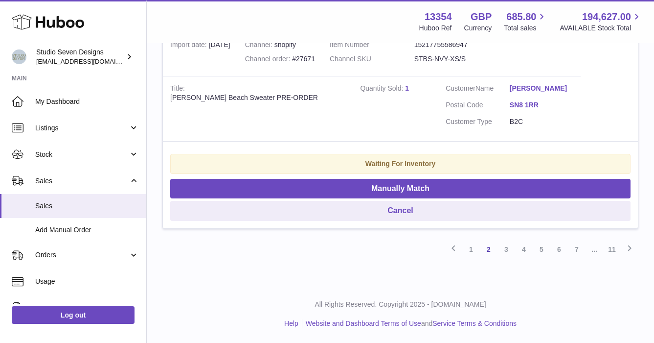
scroll to position [20982, 0]
click at [505, 248] on link "3" at bounding box center [507, 249] width 18 height 18
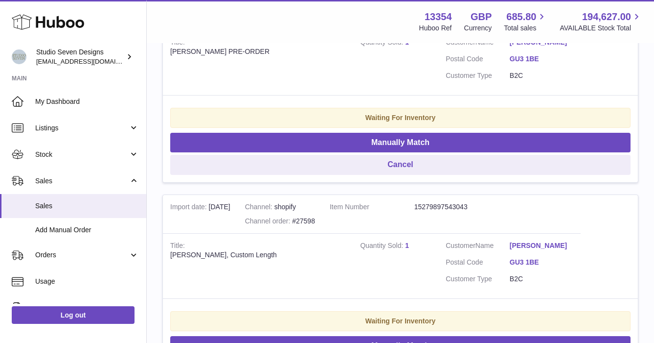
scroll to position [5462, 0]
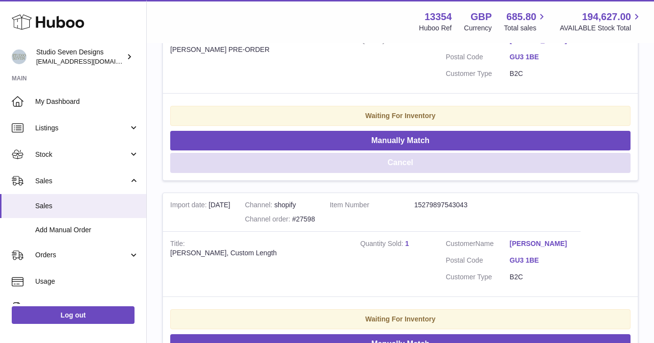
click at [413, 164] on button "Cancel" at bounding box center [400, 163] width 461 height 20
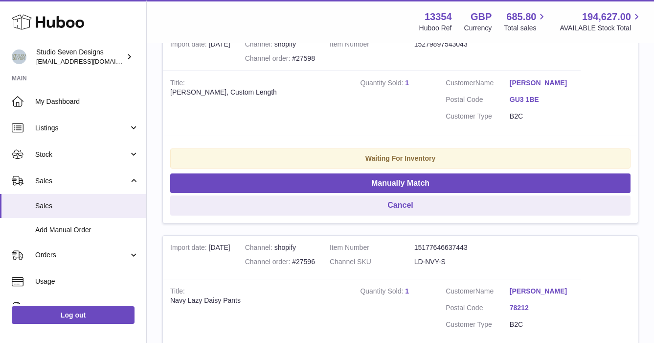
scroll to position [5218, 0]
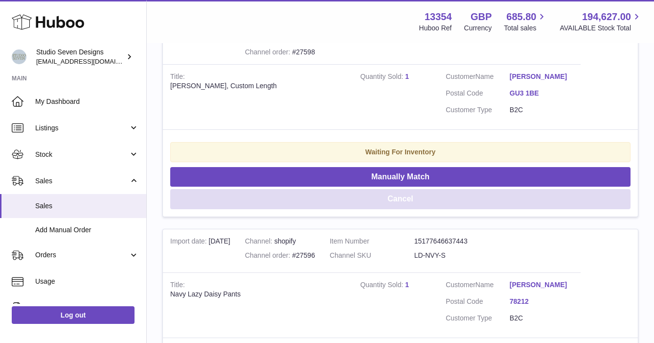
click at [416, 199] on button "Cancel" at bounding box center [400, 199] width 461 height 20
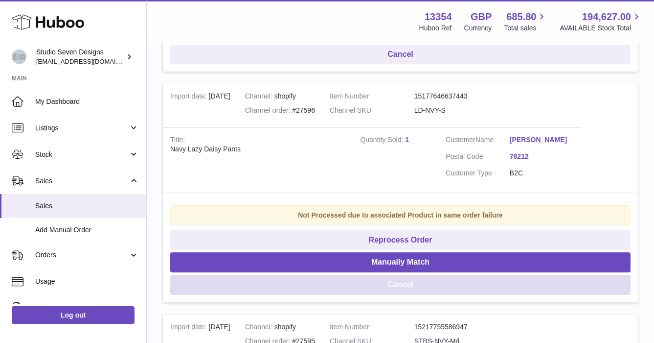
scroll to position [5158, 0]
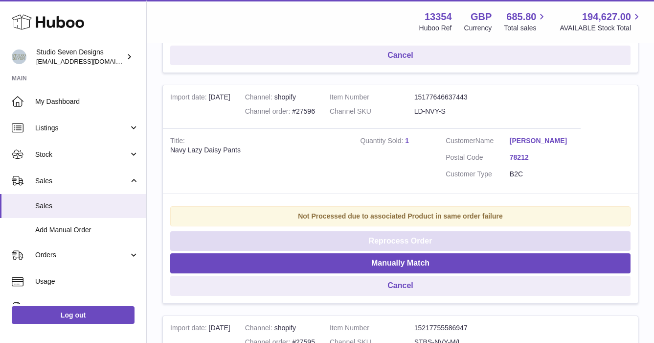
click at [407, 241] on button "Reprocess Order" at bounding box center [400, 241] width 461 height 20
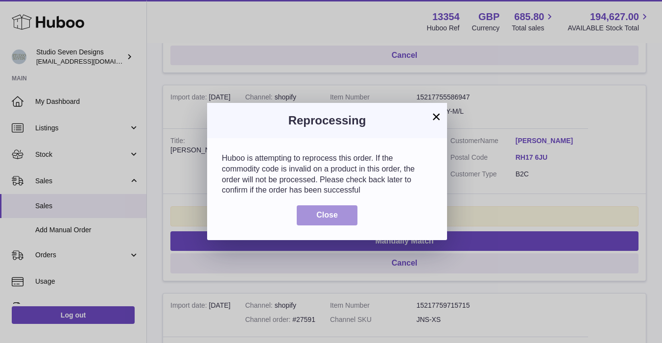
click at [325, 214] on span "Close" at bounding box center [327, 214] width 22 height 8
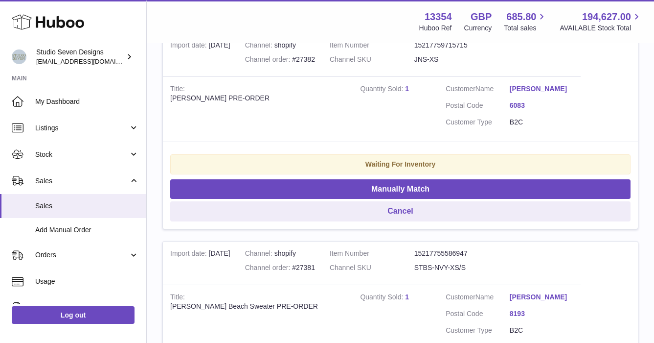
scroll to position [20868, 0]
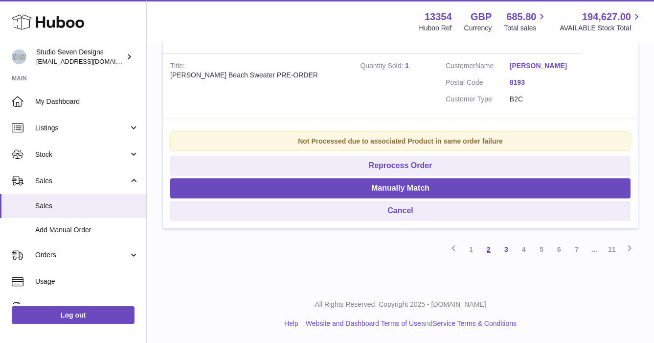
click at [489, 248] on link "2" at bounding box center [489, 249] width 18 height 18
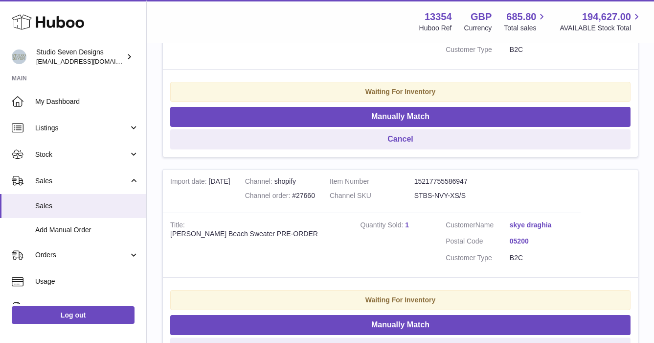
scroll to position [20929, 0]
